Goal: Transaction & Acquisition: Purchase product/service

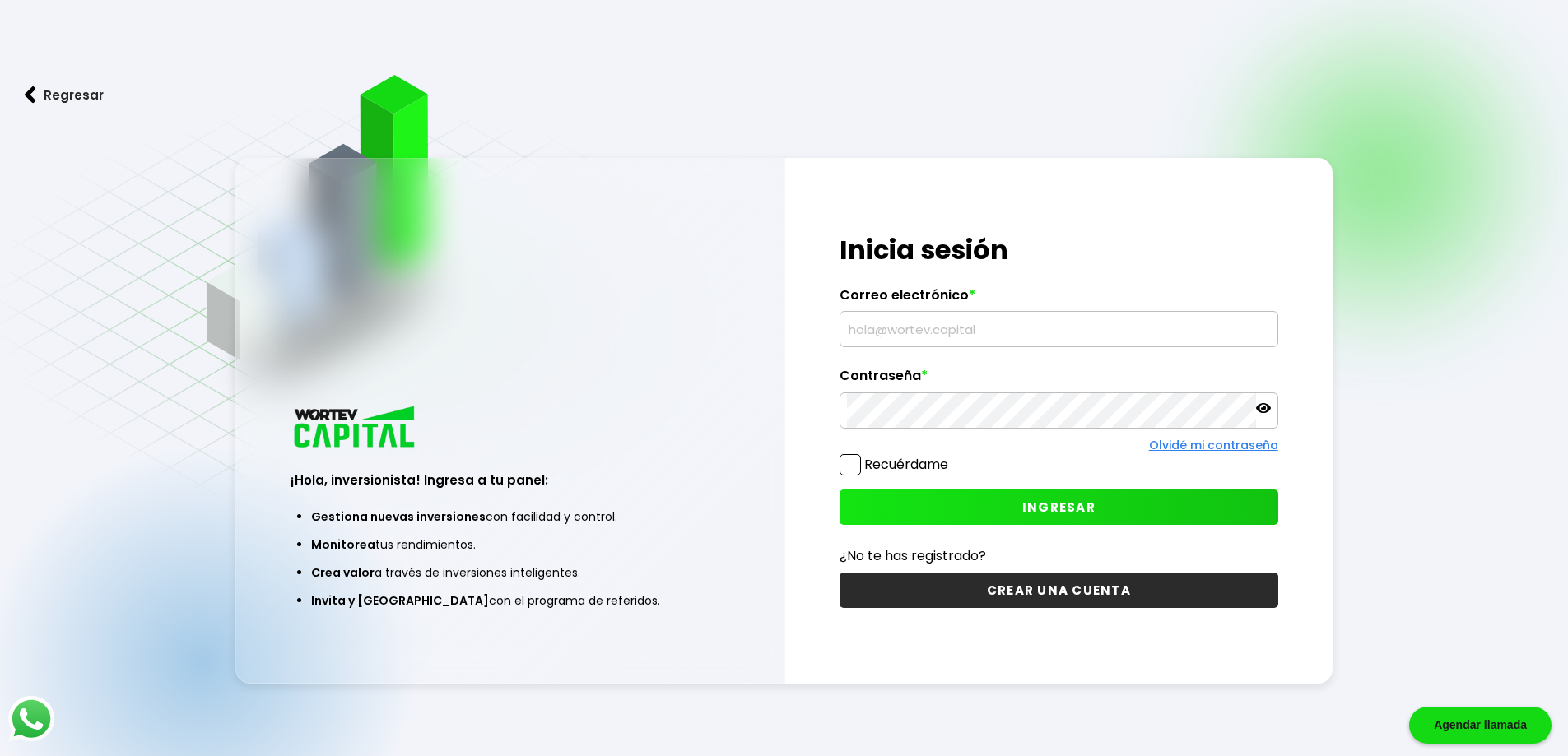
click at [872, 333] on input "text" at bounding box center [1058, 329] width 424 height 34
click at [856, 317] on input "text" at bounding box center [1058, 329] width 424 height 34
type input "L"
type input "[EMAIL_ADDRESS][DOMAIN_NAME]"
click at [1018, 507] on button "INGRESAR" at bounding box center [1058, 506] width 439 height 35
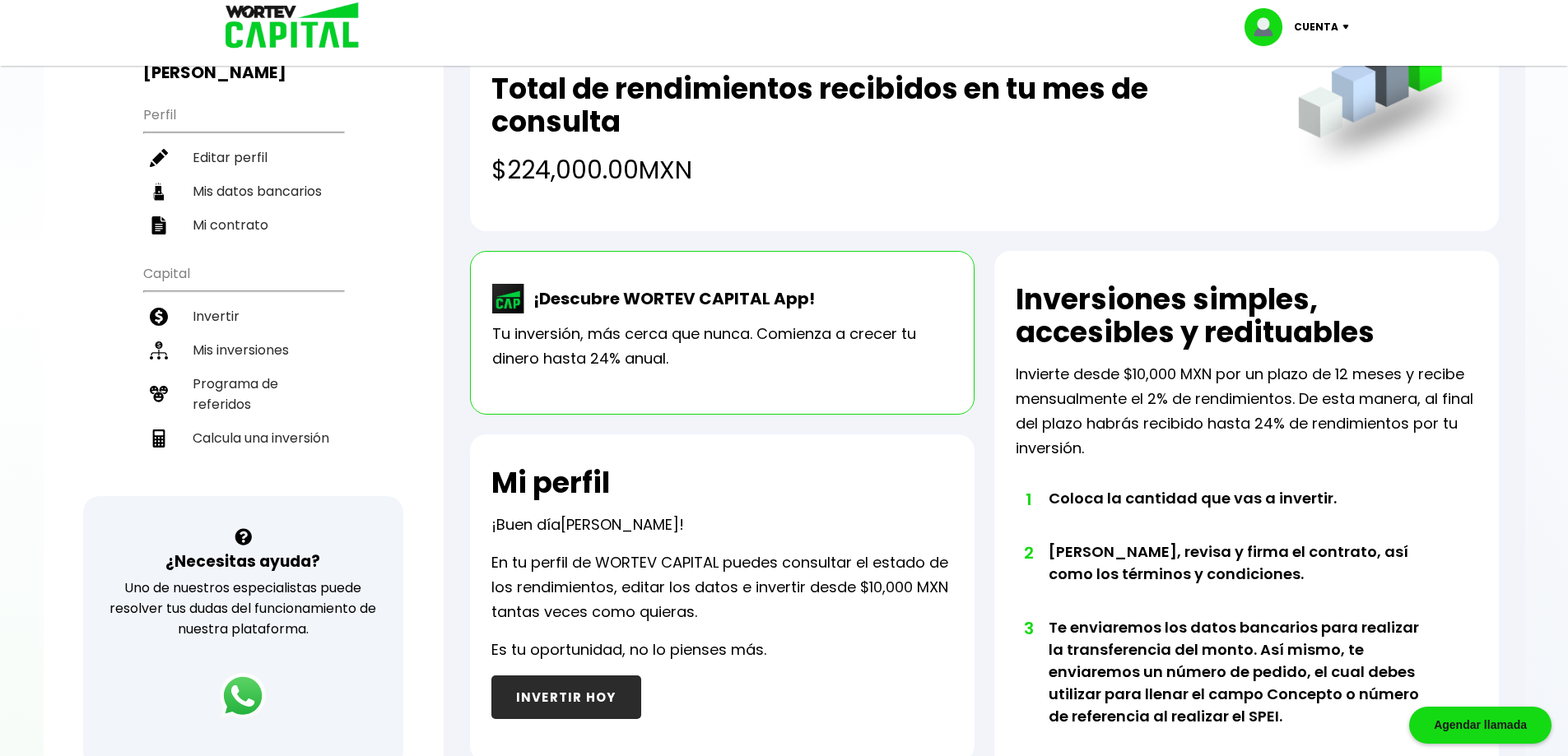
scroll to position [165, 0]
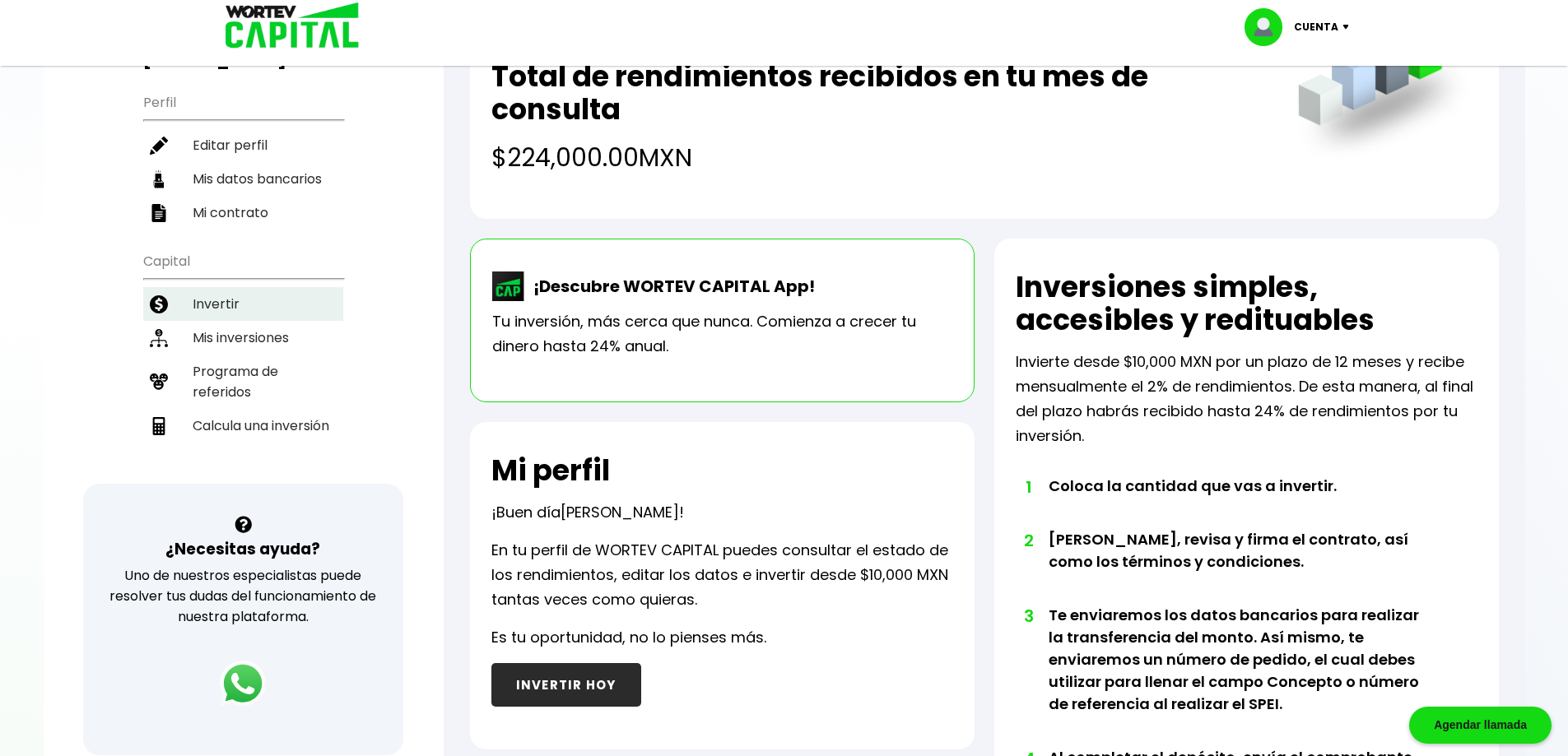
click at [213, 288] on li "Invertir" at bounding box center [242, 304] width 200 height 33
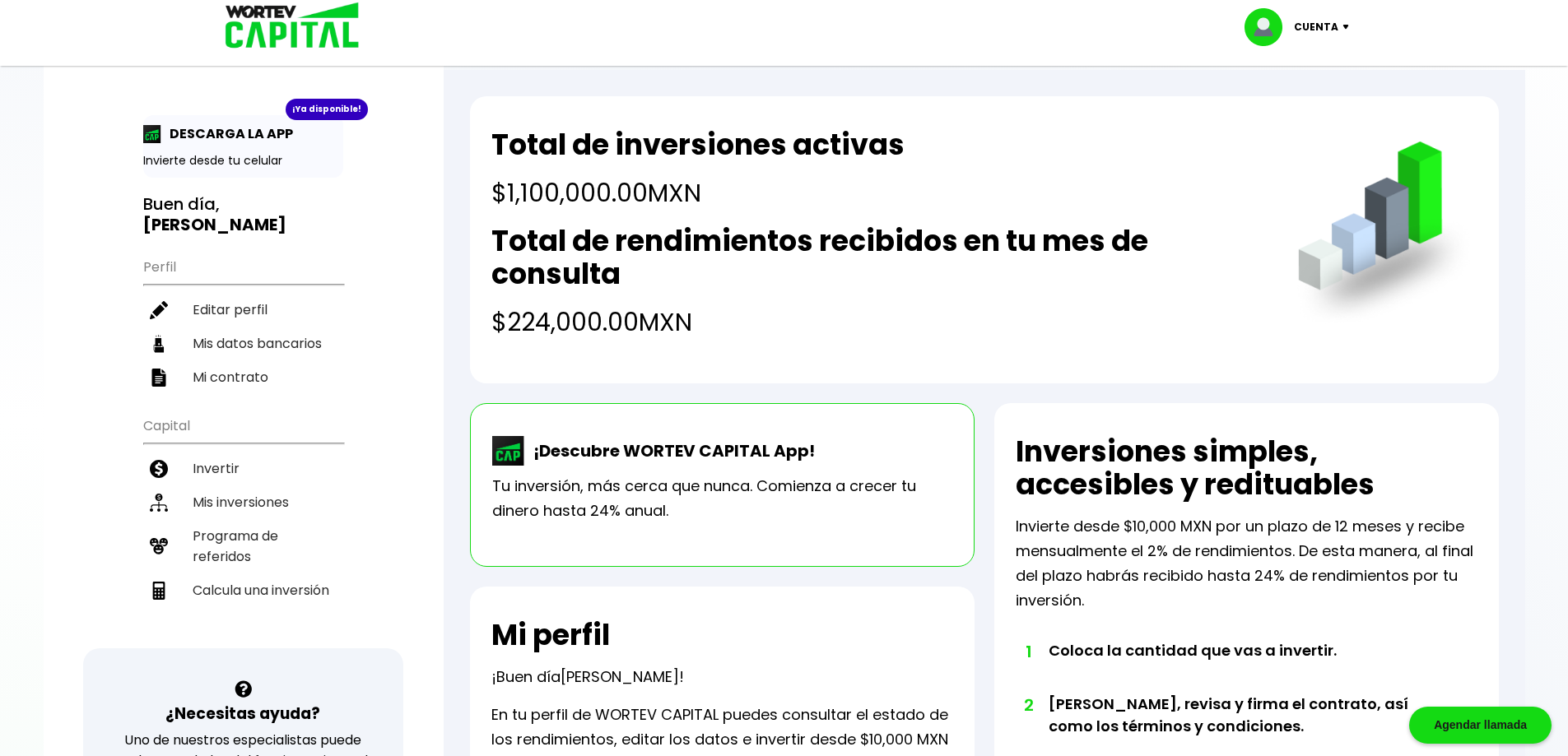
click at [1318, 23] on p "Cuenta" at bounding box center [1316, 26] width 44 height 24
click at [1296, 113] on li "Cerrar sesión" at bounding box center [1299, 109] width 132 height 33
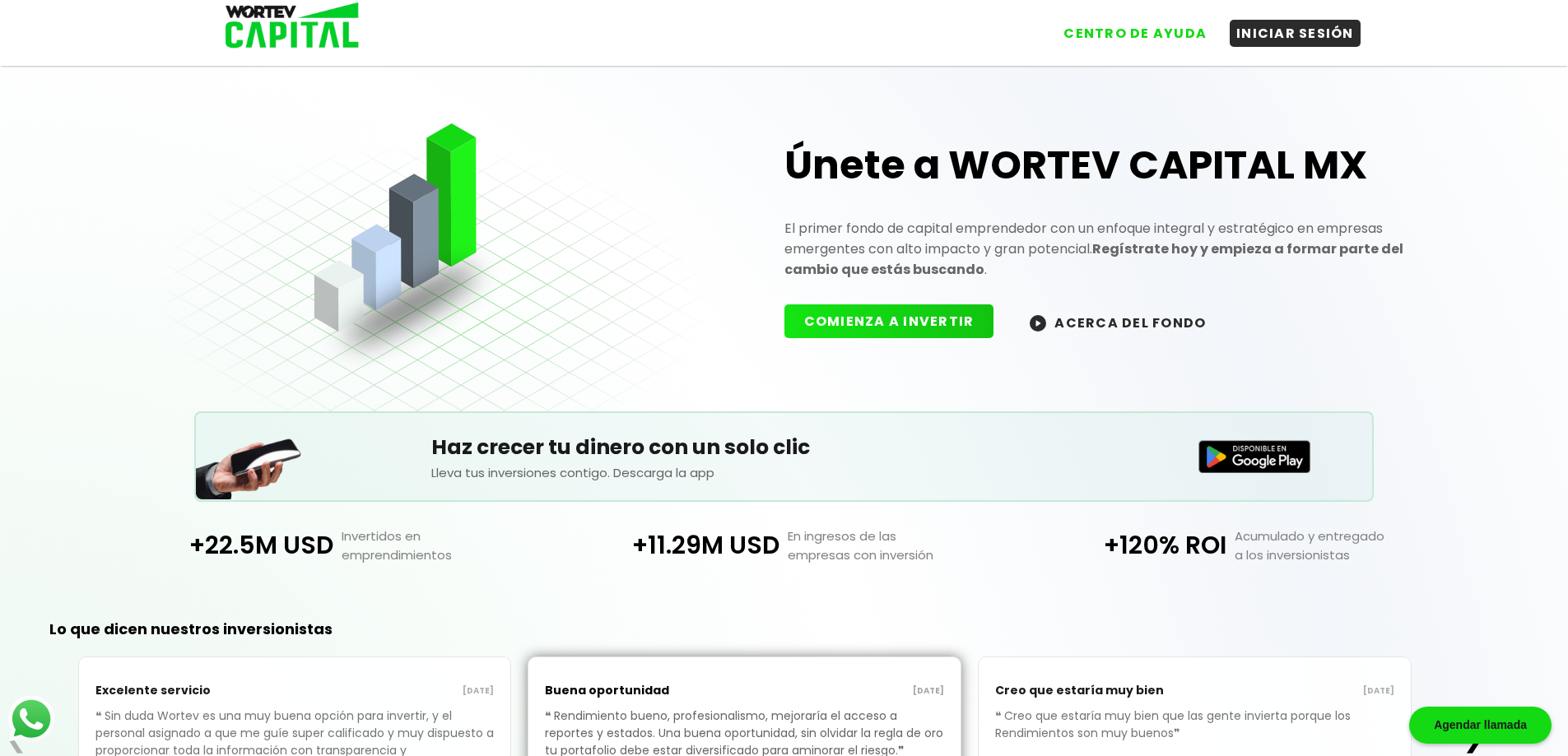
click at [1100, 321] on button "ACERCA DEL FONDO" at bounding box center [1118, 322] width 215 height 35
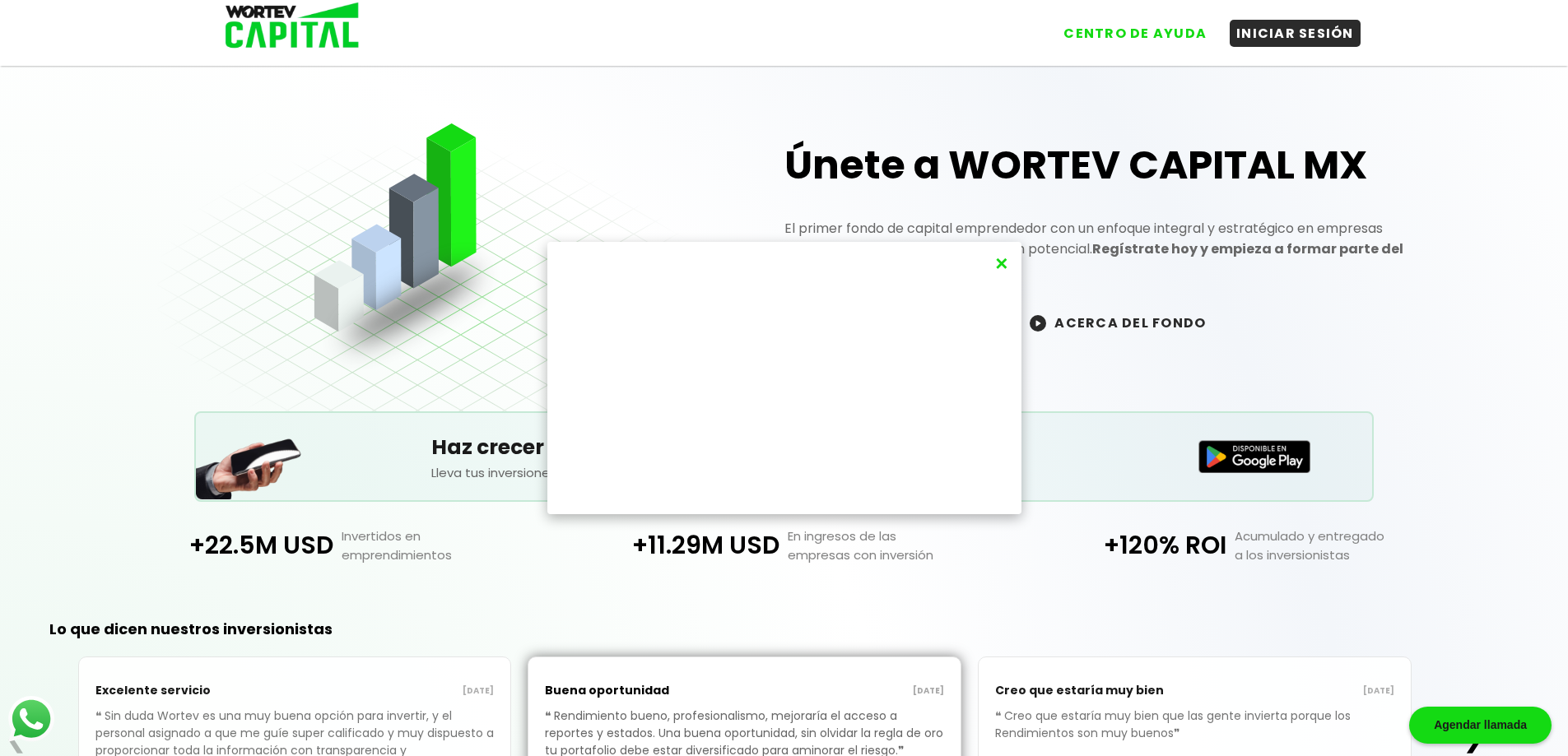
click at [1007, 257] on button "×" at bounding box center [1001, 264] width 23 height 27
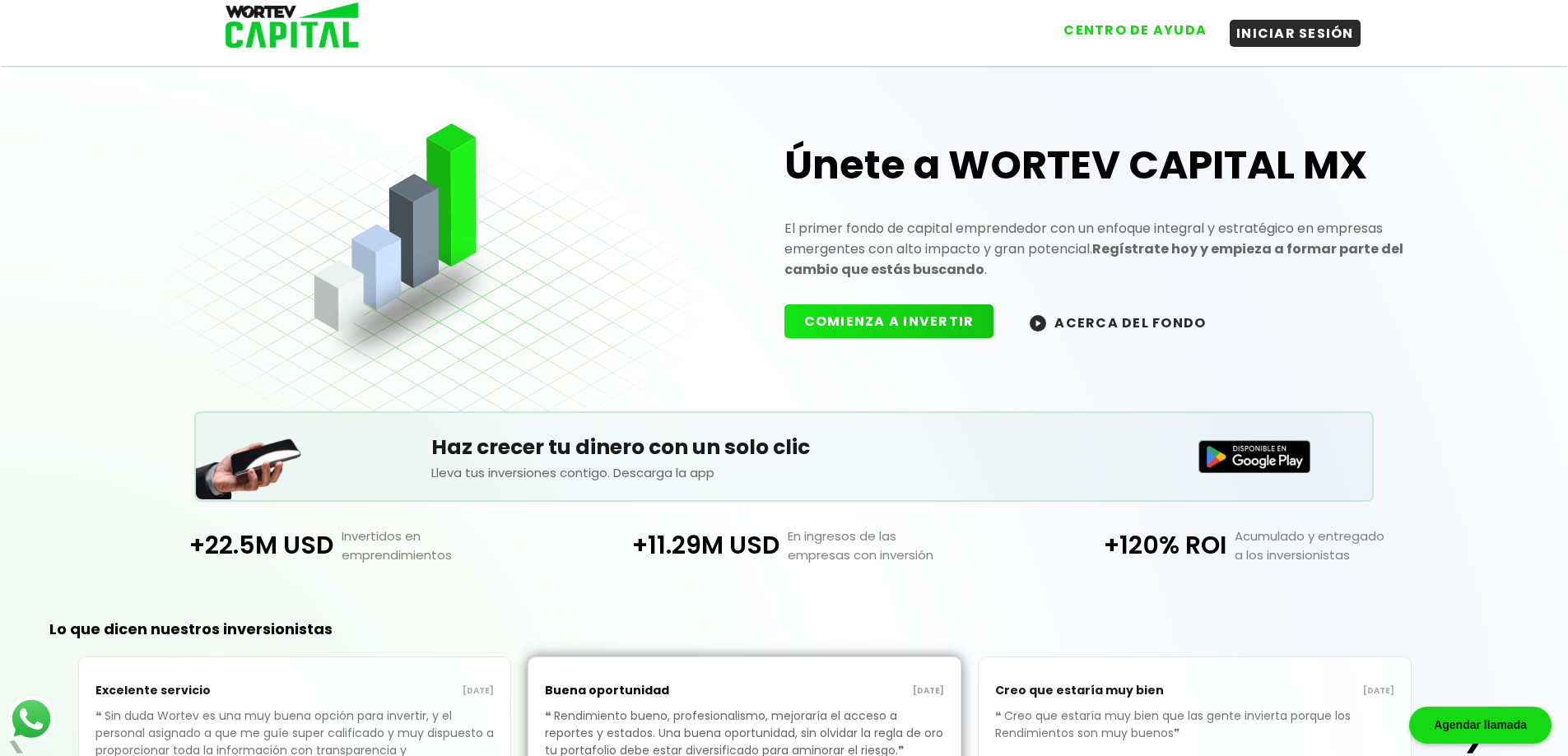
click at [1173, 33] on button "CENTRO DE AYUDA" at bounding box center [1134, 30] width 156 height 27
